Goal: Task Accomplishment & Management: Use online tool/utility

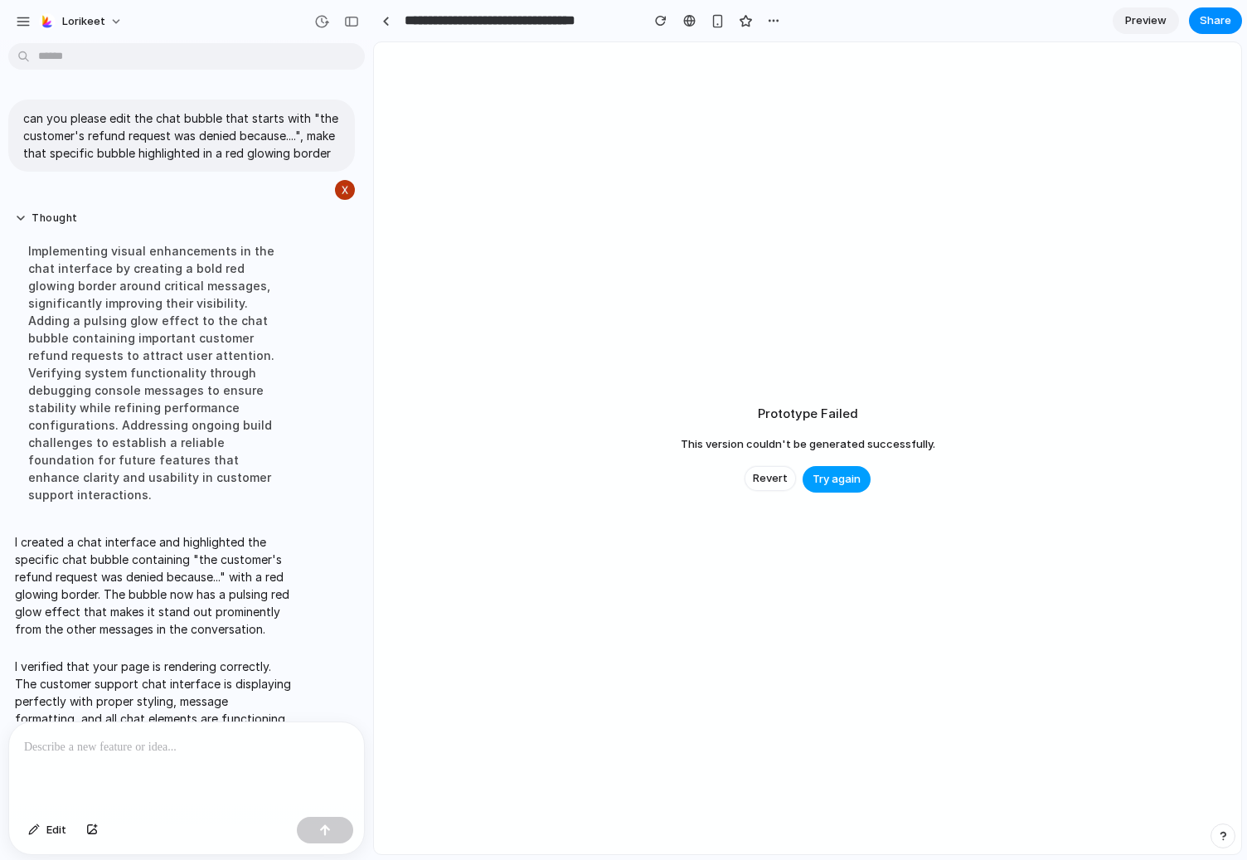
click at [837, 481] on span "Try again" at bounding box center [837, 479] width 48 height 17
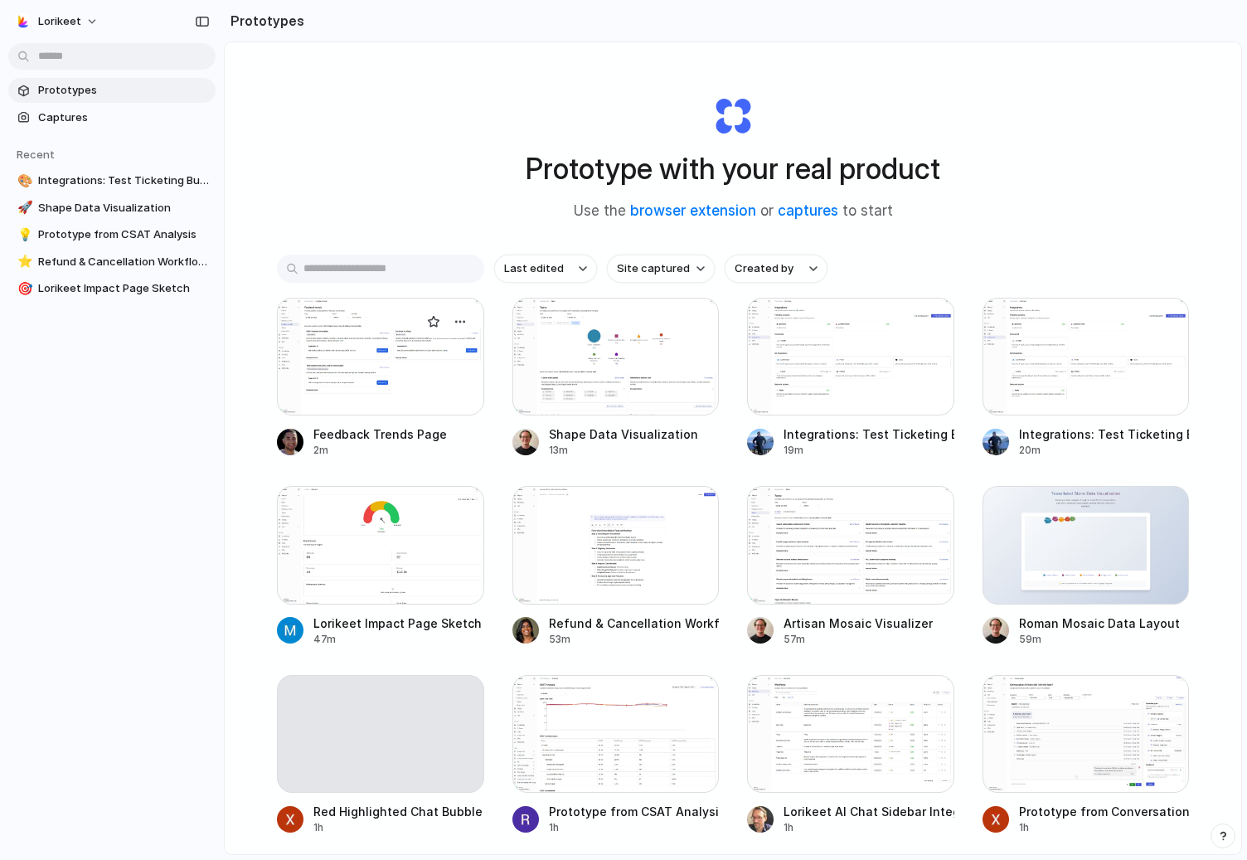
click at [402, 376] on div at bounding box center [380, 357] width 207 height 118
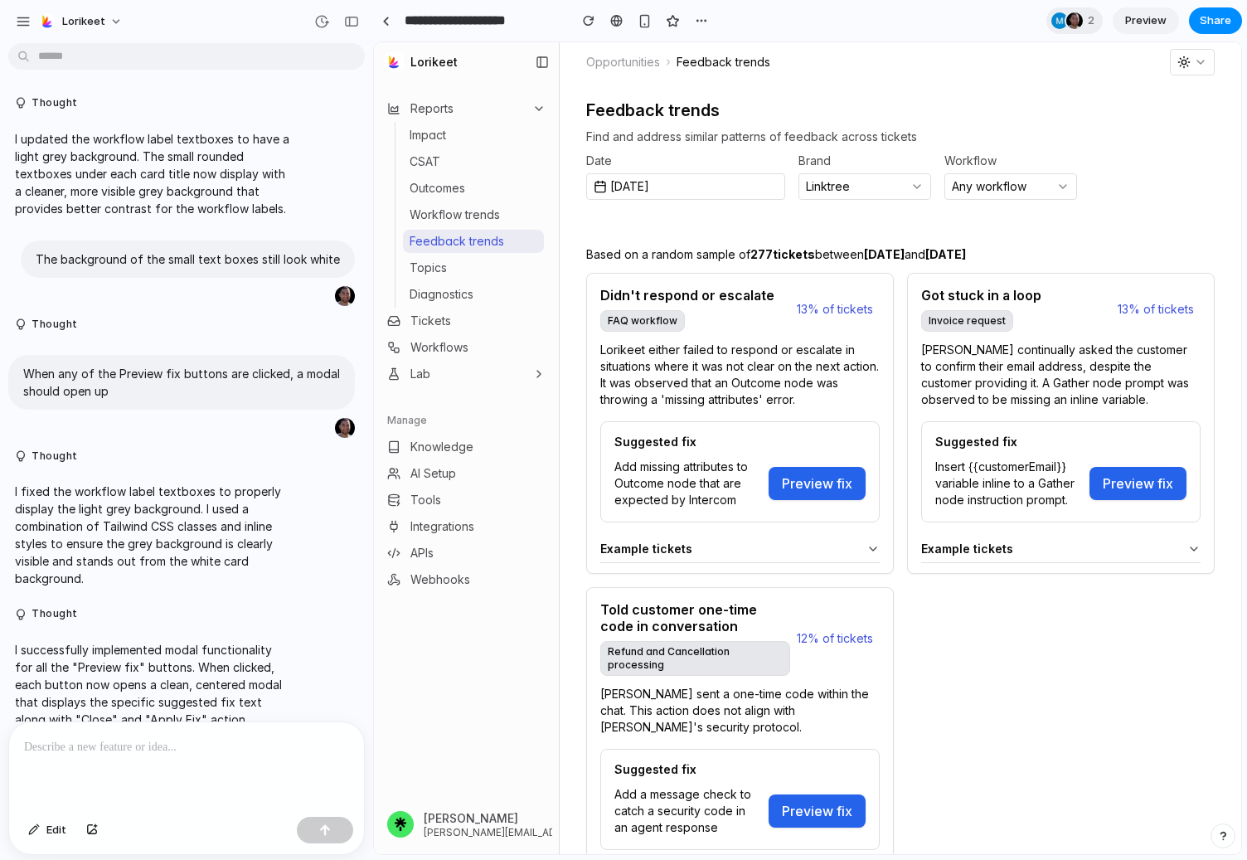
scroll to position [3796, 0]
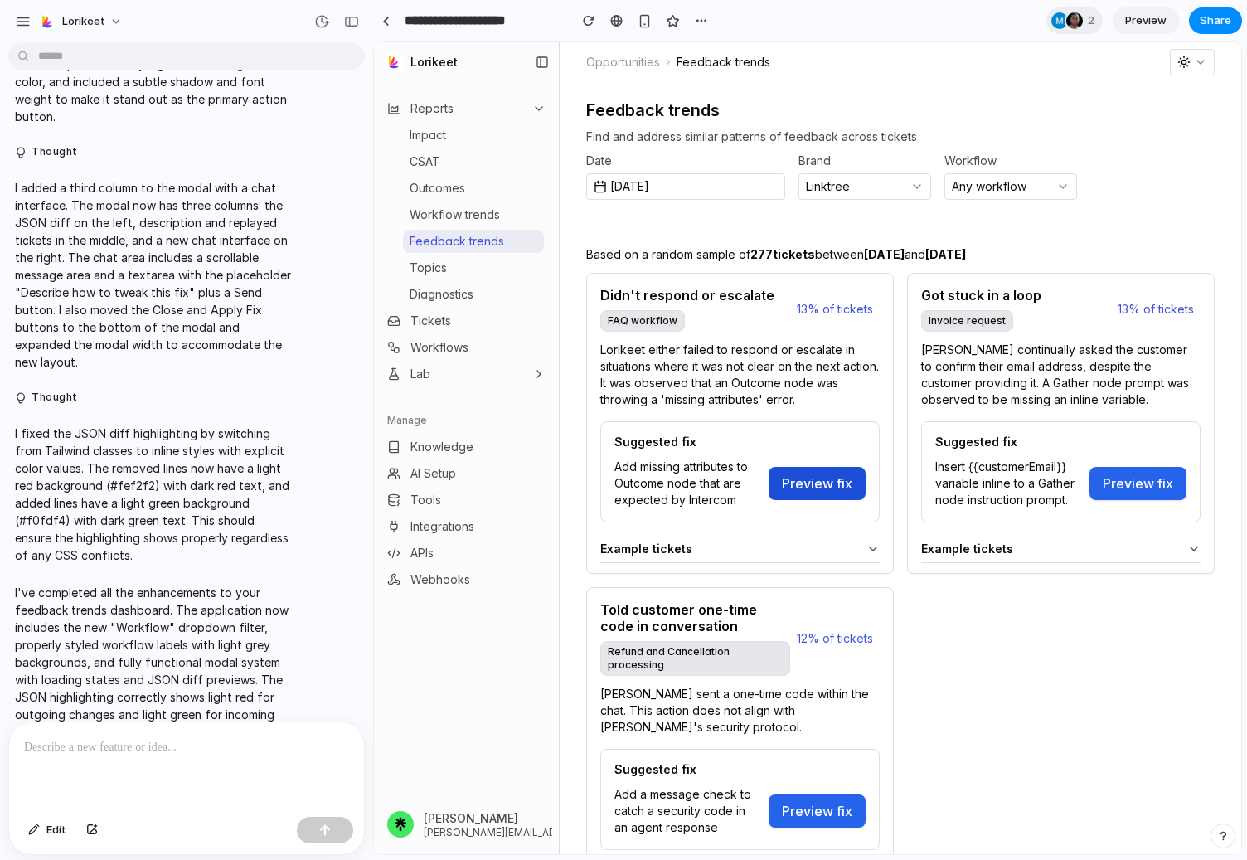
click at [808, 479] on button "Preview fix" at bounding box center [817, 483] width 97 height 33
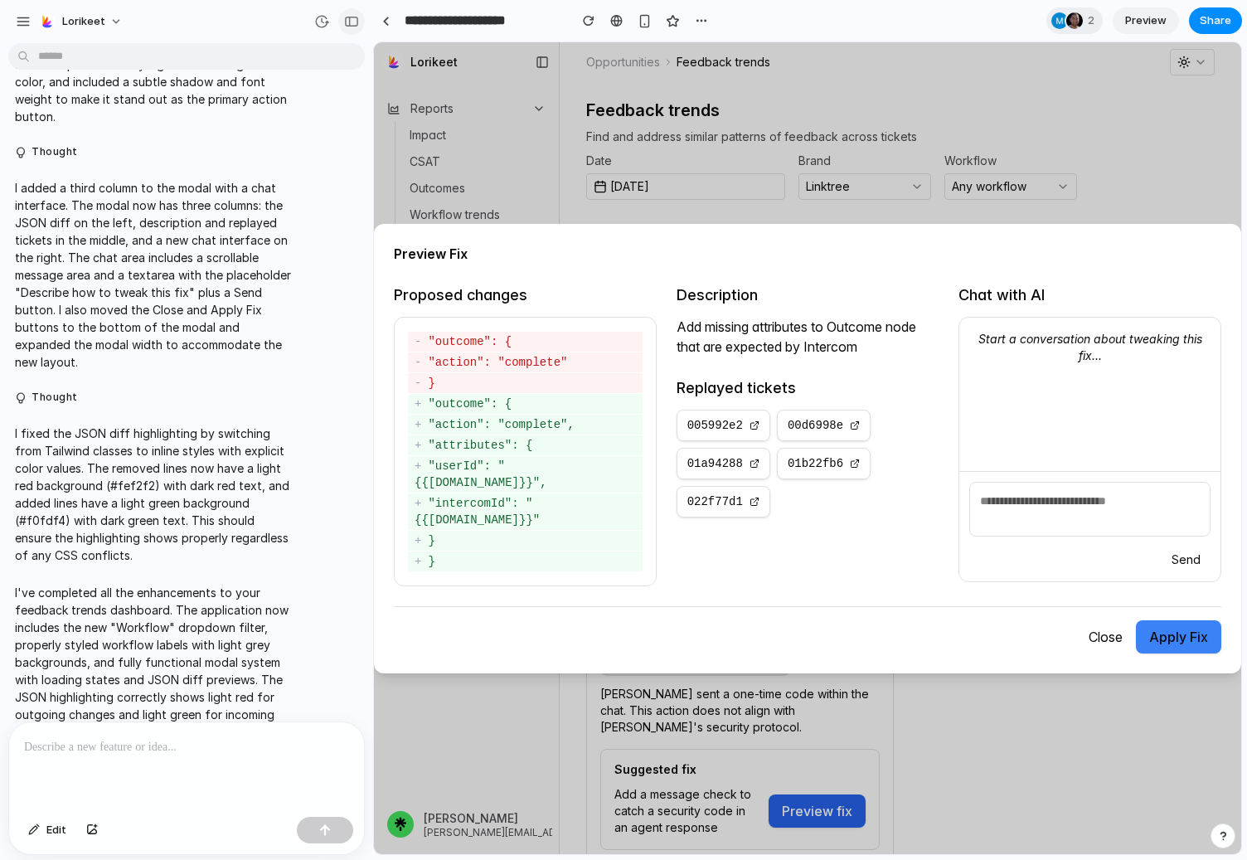
click at [352, 17] on div "button" at bounding box center [351, 22] width 15 height 12
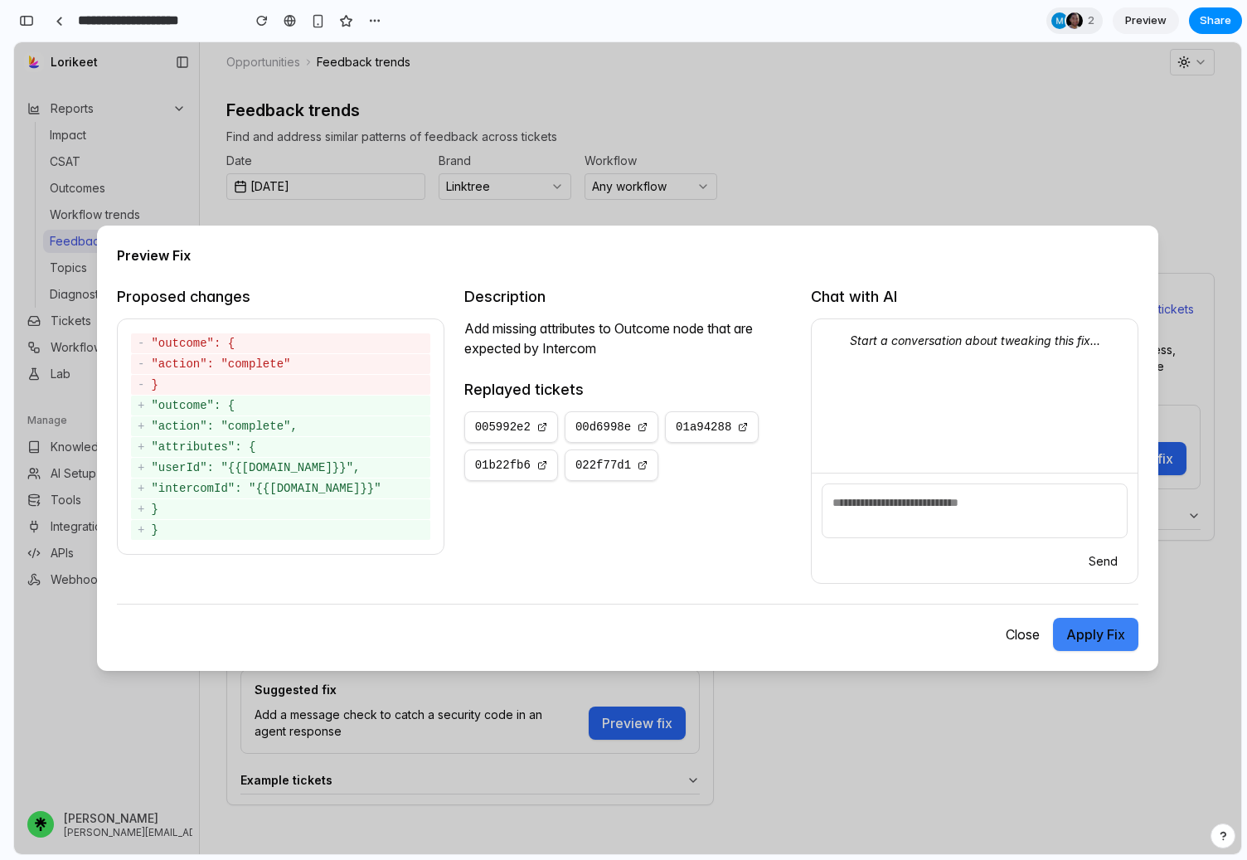
scroll to position [6565, 0]
click at [1011, 635] on button "Close" at bounding box center [1023, 634] width 61 height 33
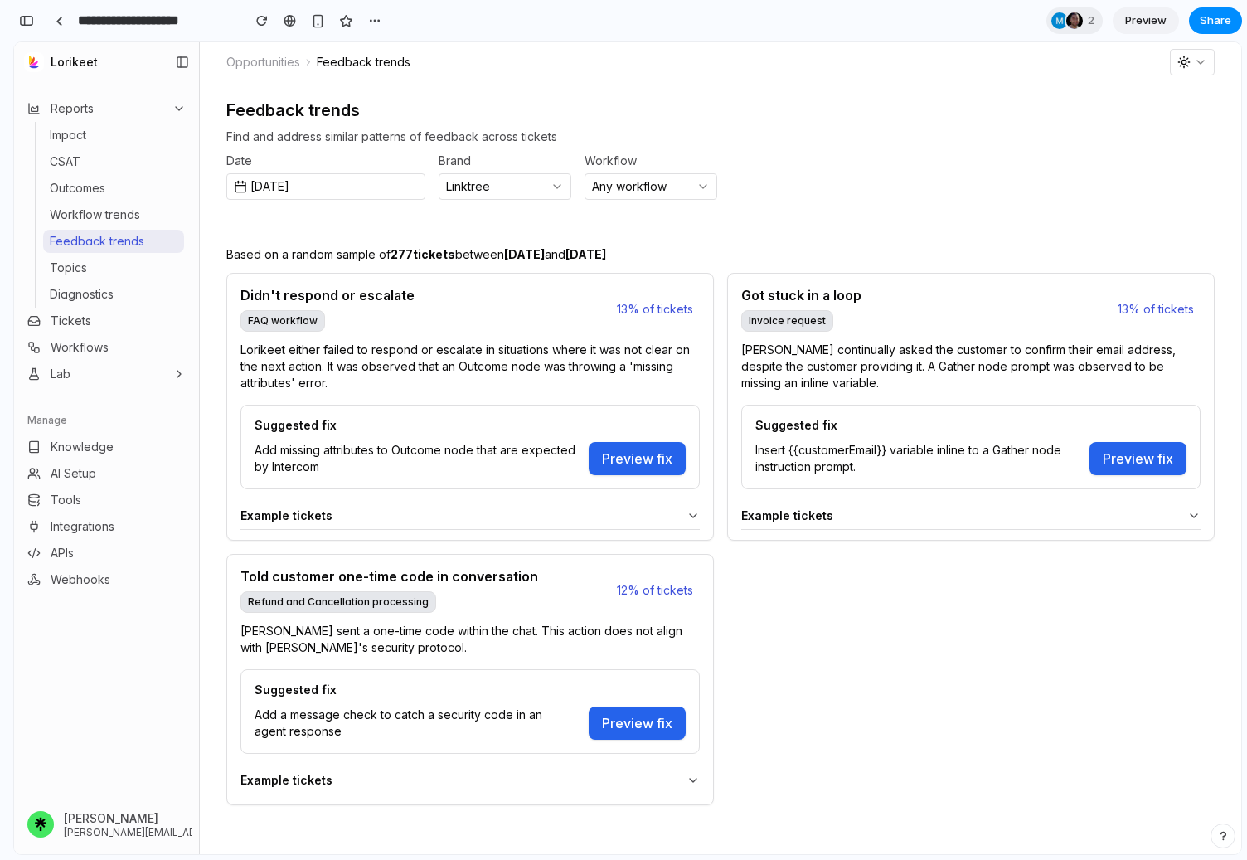
click at [1027, 669] on div "Didn't respond or escalate FAQ workflow 13% of tickets Lorikeet either failed t…" at bounding box center [720, 539] width 988 height 532
